Goal: Task Accomplishment & Management: Use online tool/utility

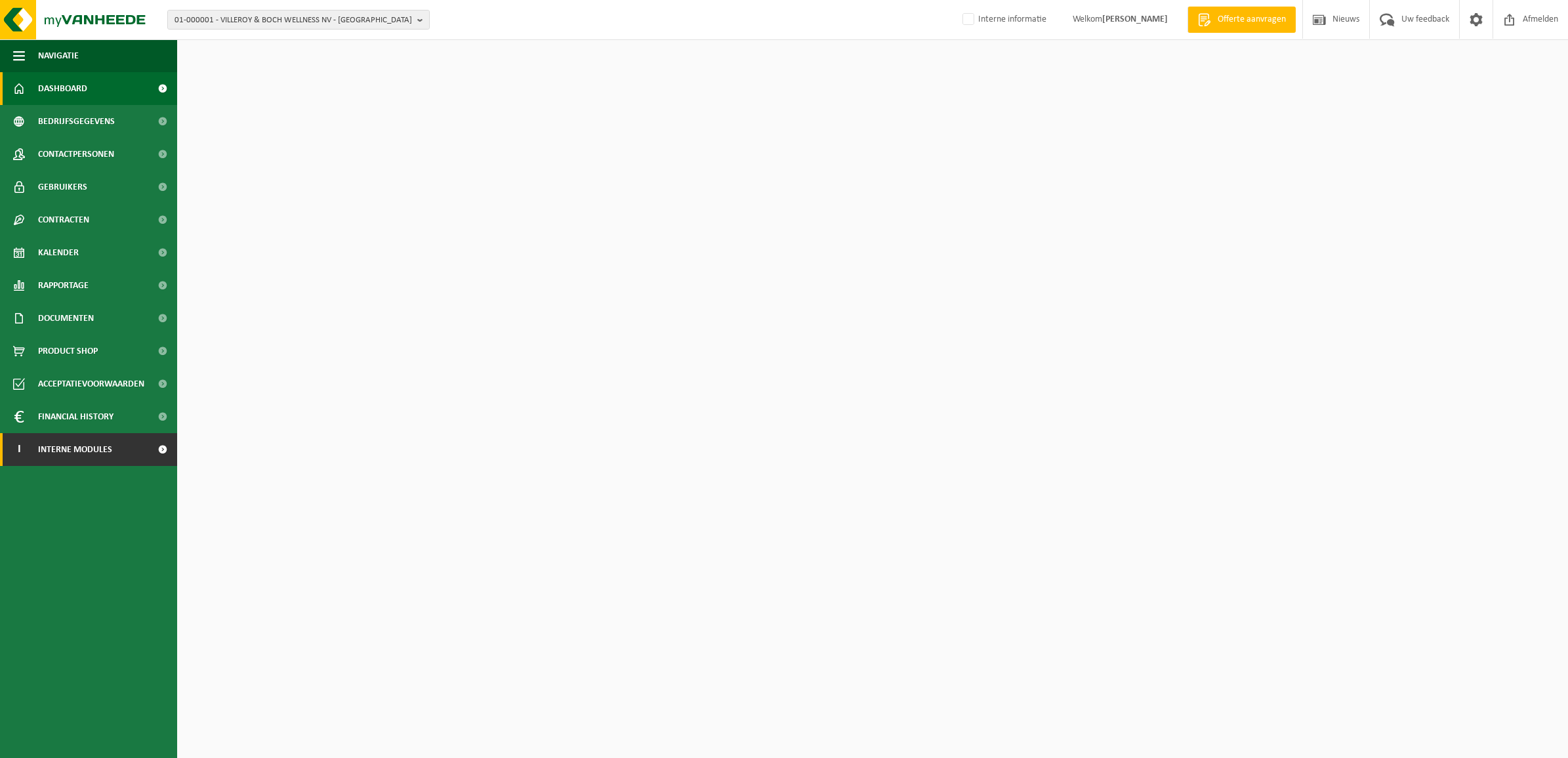
click at [86, 445] on span "Interne modules" at bounding box center [75, 449] width 74 height 33
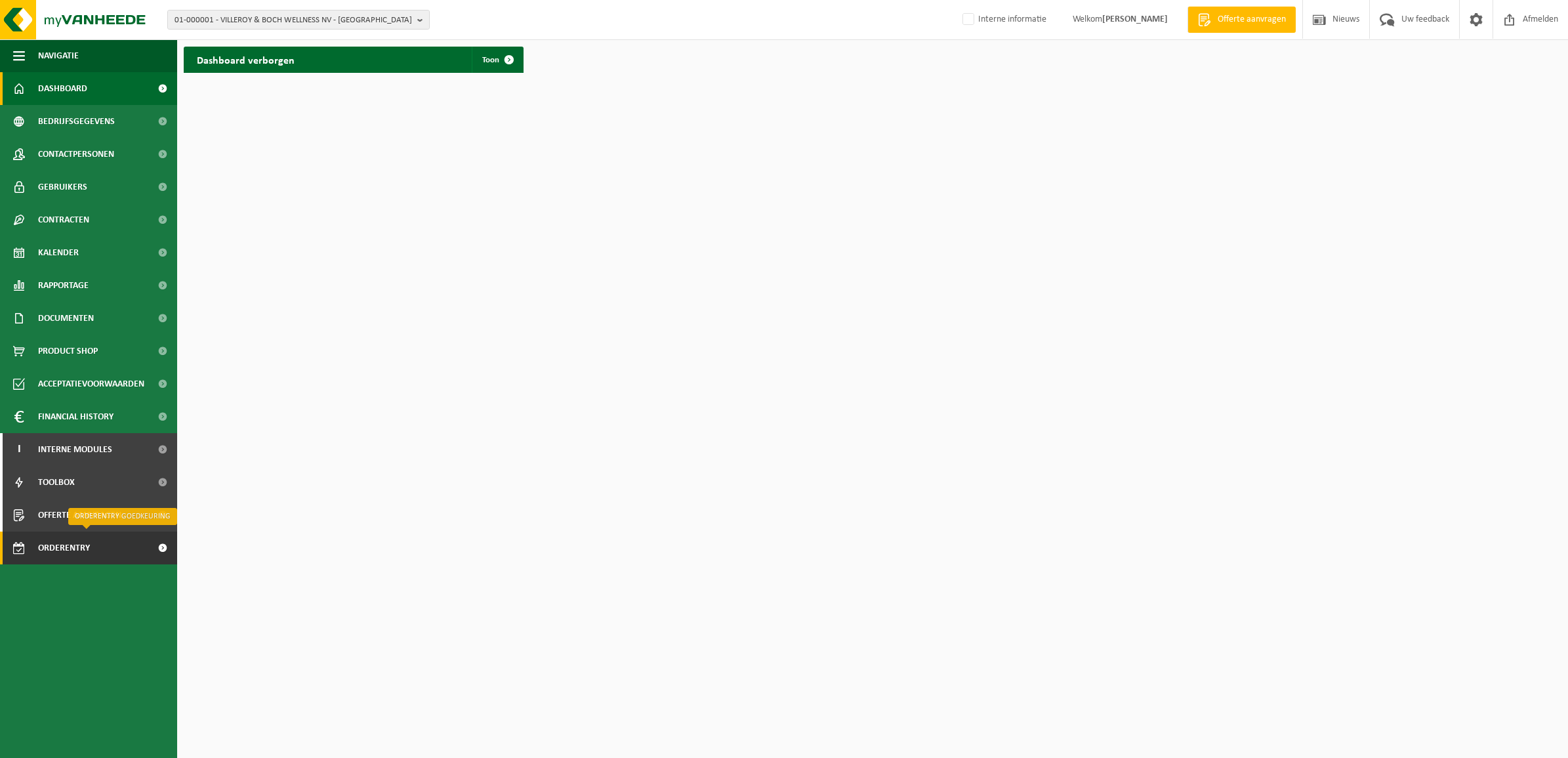
click at [66, 550] on span "Orderentry Goedkeuring" at bounding box center [93, 548] width 110 height 33
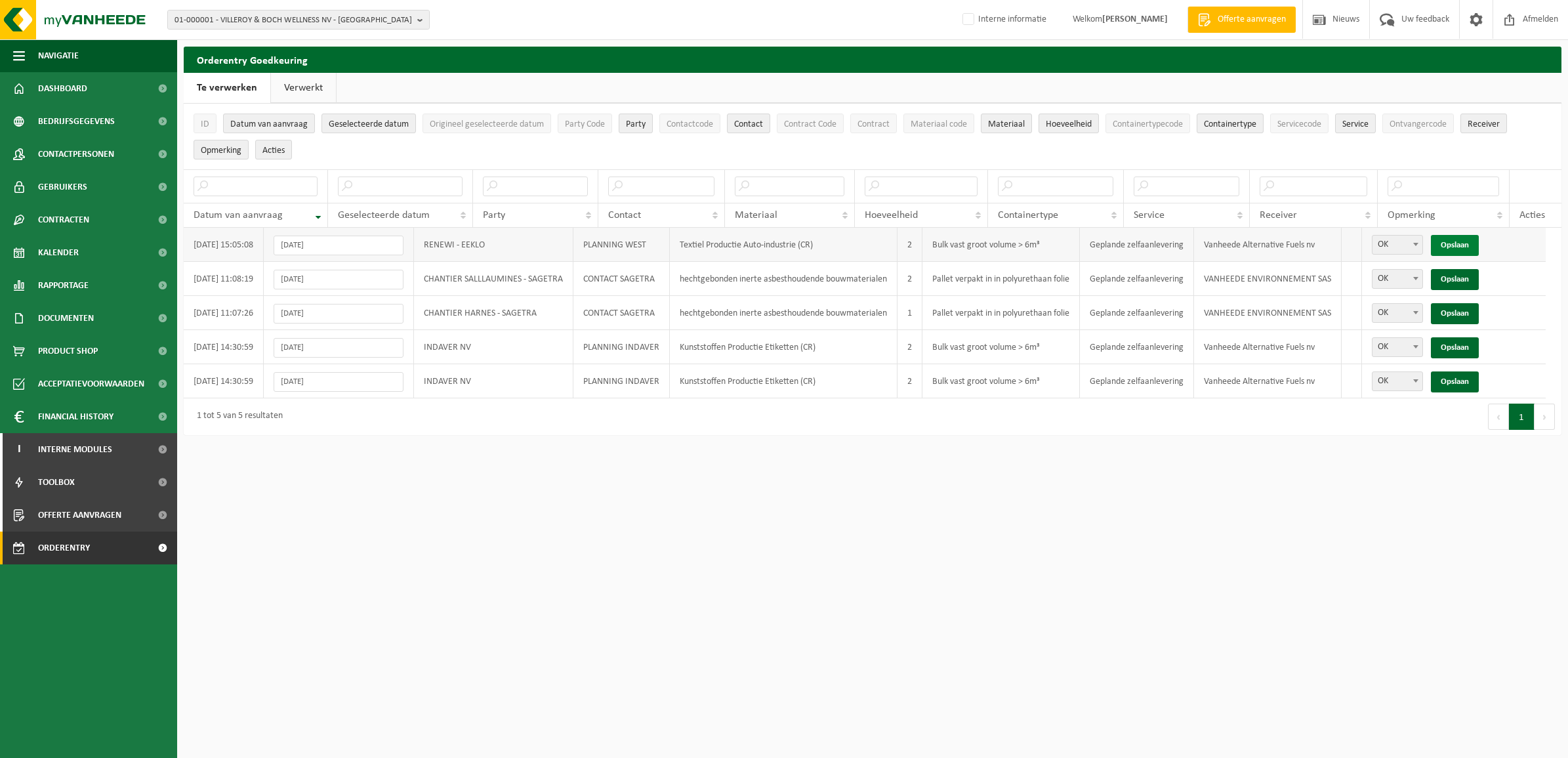
click at [1471, 241] on link "Opslaan" at bounding box center [1455, 246] width 48 height 21
